Goal: Task Accomplishment & Management: Use online tool/utility

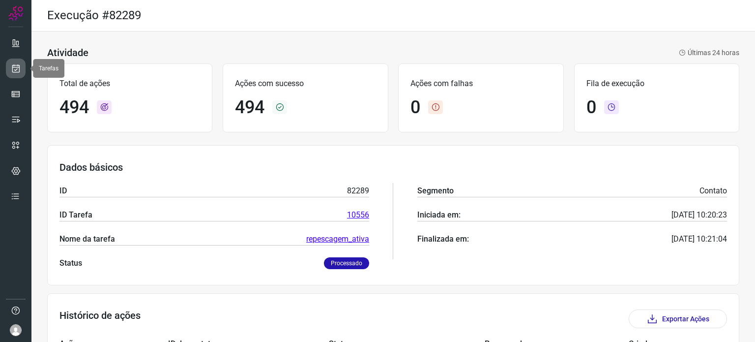
click at [17, 70] on icon at bounding box center [16, 68] width 10 height 10
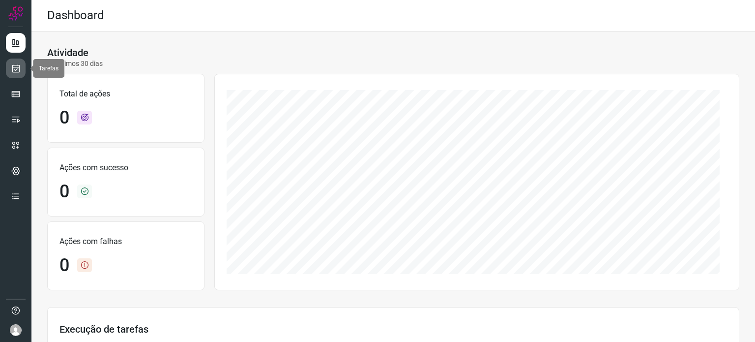
click at [16, 67] on icon at bounding box center [16, 68] width 10 height 10
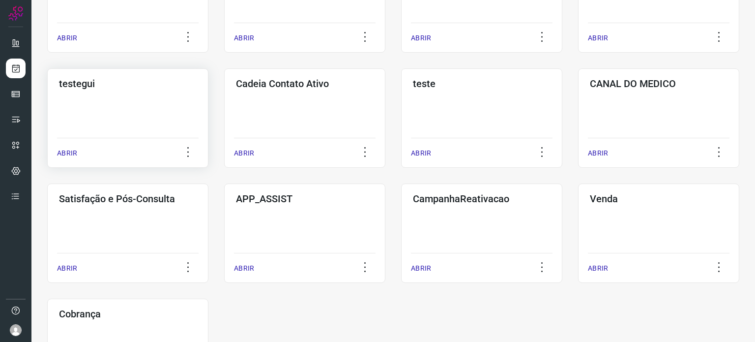
scroll to position [246, 0]
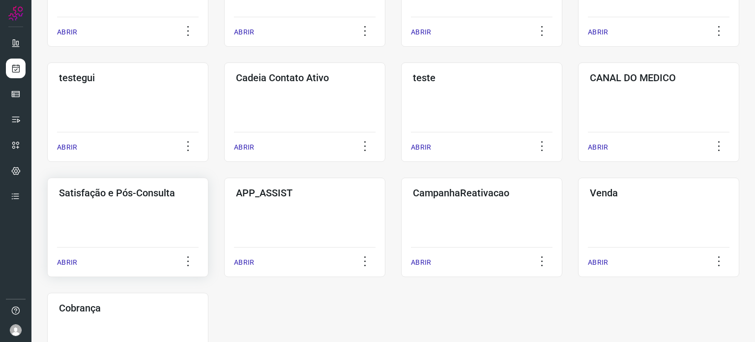
click at [224, 217] on div "Satisfação e Pós-Consulta ABRIR" at bounding box center [304, 226] width 161 height 99
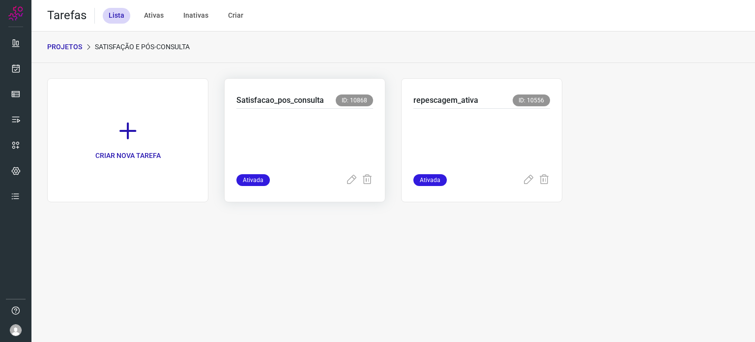
click at [289, 143] on p at bounding box center [304, 139] width 137 height 49
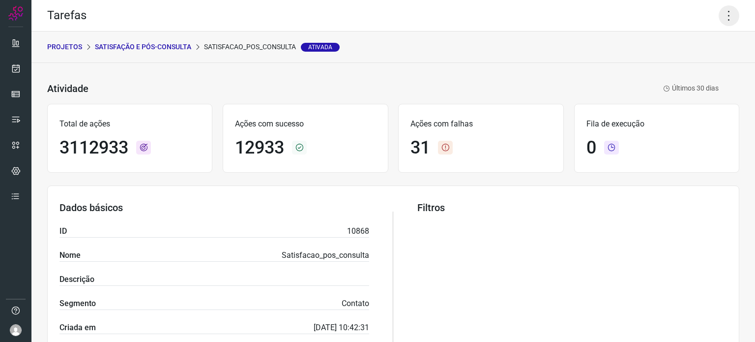
click at [721, 18] on icon at bounding box center [729, 15] width 21 height 21
click at [703, 67] on li "Executar" at bounding box center [686, 65] width 89 height 16
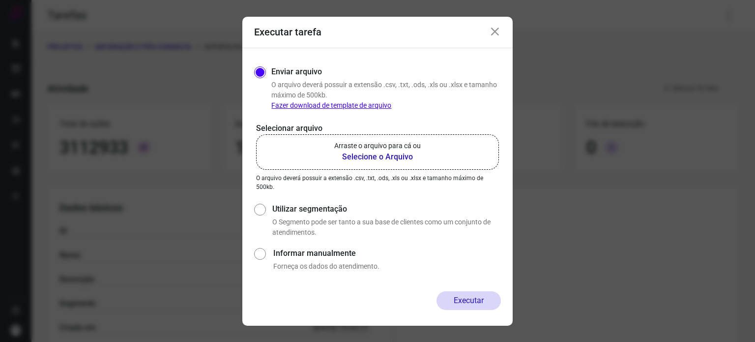
click at [385, 143] on p "Arraste o arquivo para cá ou" at bounding box center [377, 146] width 87 height 10
click at [0, 0] on input "Arraste o arquivo para cá ou Selecione o Arquivo" at bounding box center [0, 0] width 0 height 0
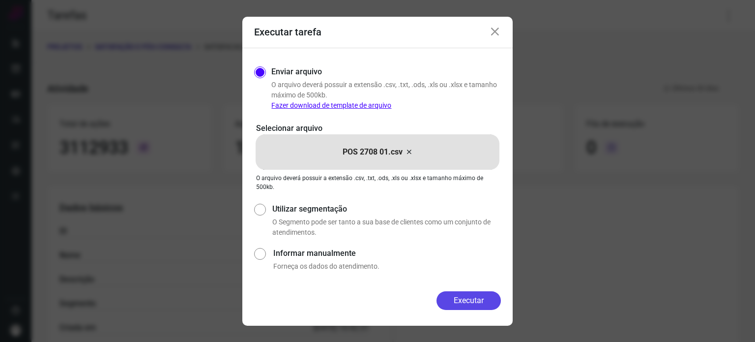
click at [465, 298] on button "Executar" at bounding box center [468, 300] width 64 height 19
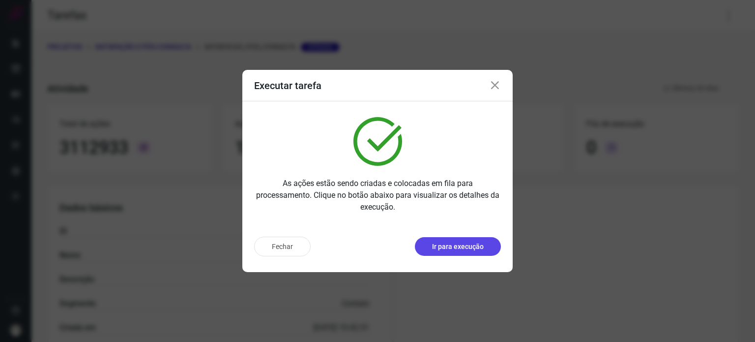
click at [447, 242] on p "Ir para execução" at bounding box center [458, 246] width 52 height 10
